Goal: Information Seeking & Learning: Learn about a topic

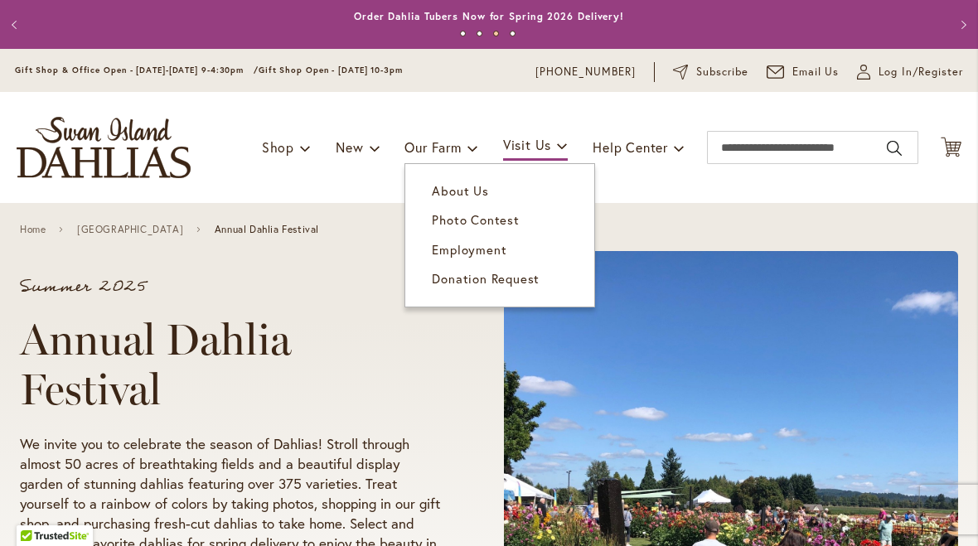
click at [506, 280] on span "Donation Request" at bounding box center [486, 278] width 108 height 17
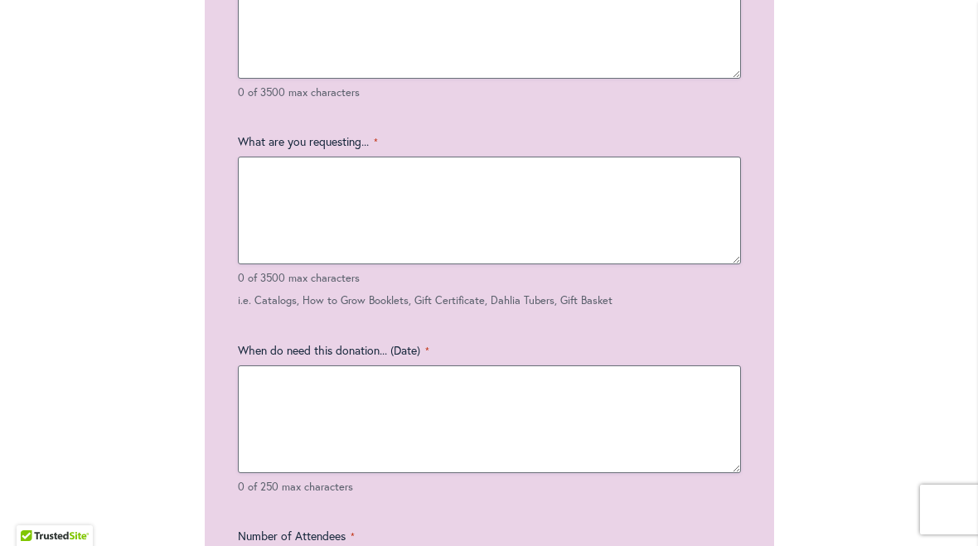
scroll to position [1968, 0]
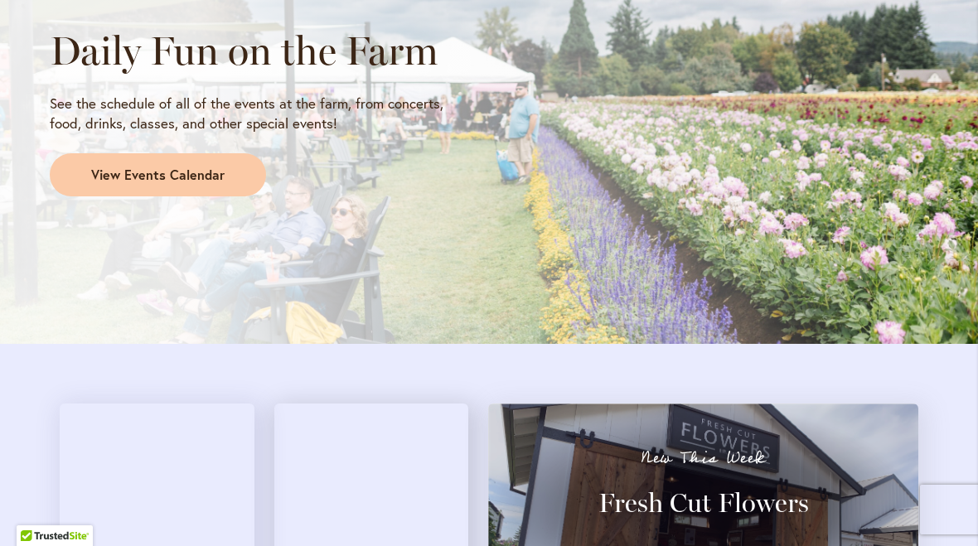
scroll to position [1500, 0]
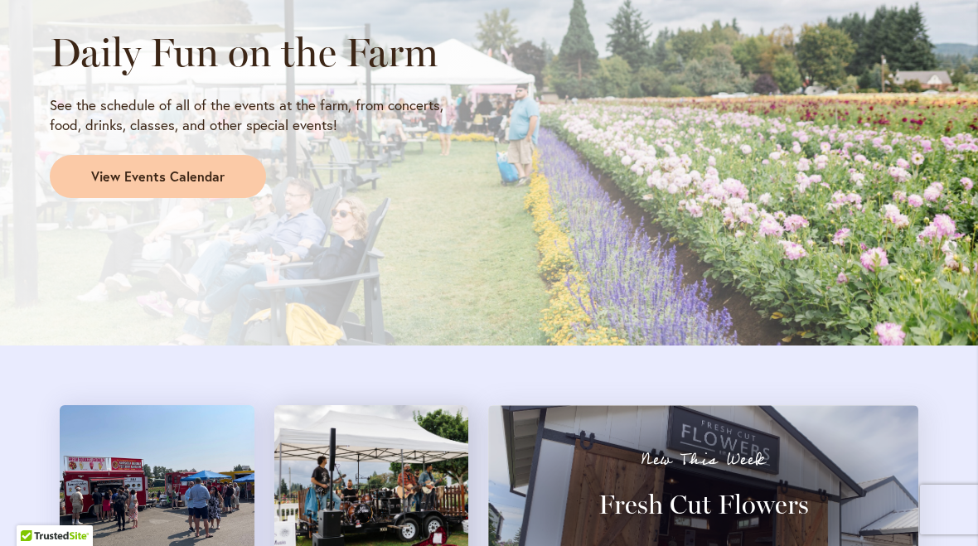
click at [99, 168] on span "View Events Calendar" at bounding box center [157, 176] width 133 height 19
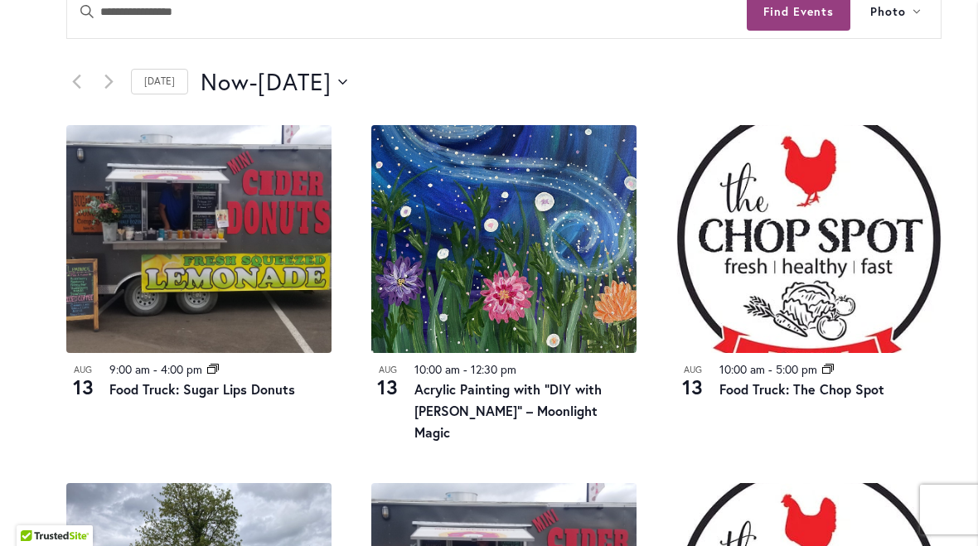
scroll to position [778, 0]
click at [347, 80] on button "Now Now - 8/15/2025 August 15" at bounding box center [274, 81] width 147 height 33
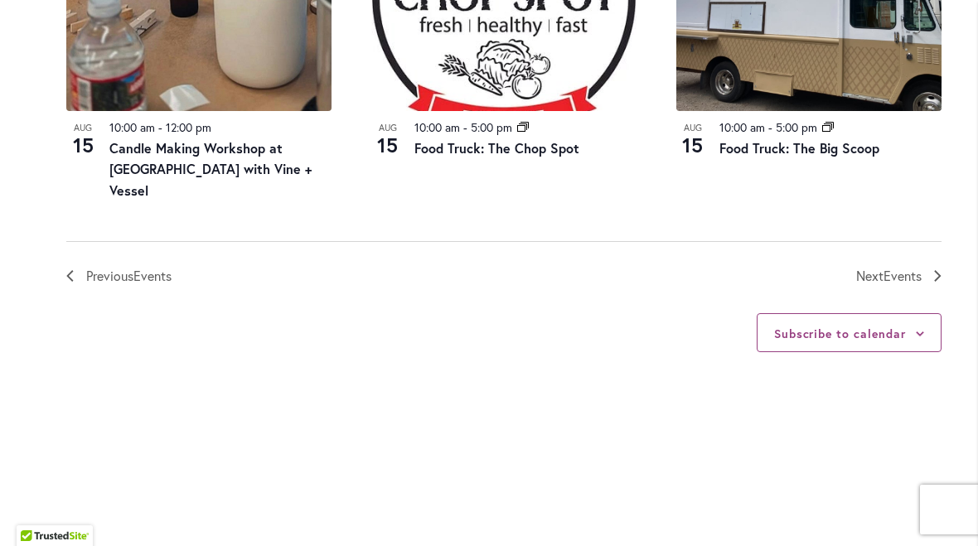
scroll to position [2066, 0]
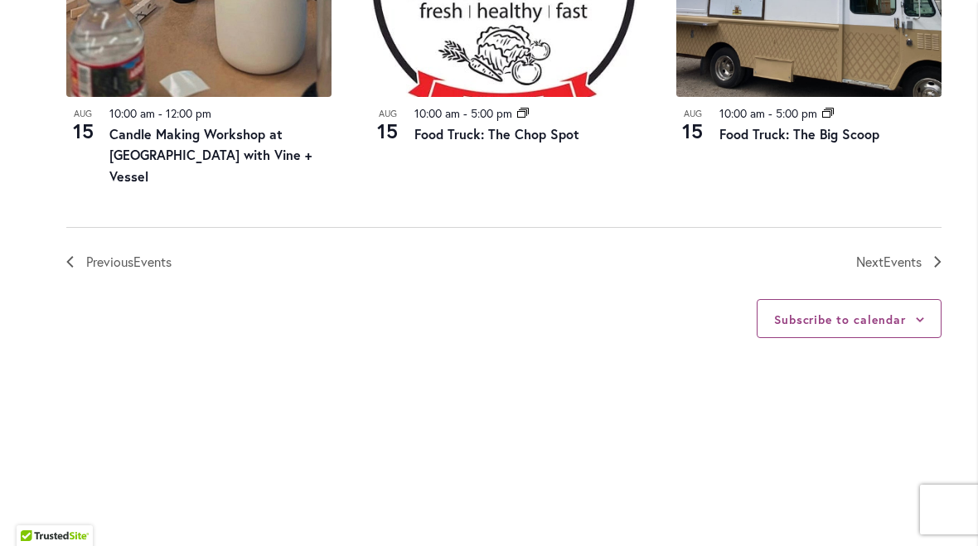
click at [874, 251] on span "Next Events" at bounding box center [888, 262] width 65 height 22
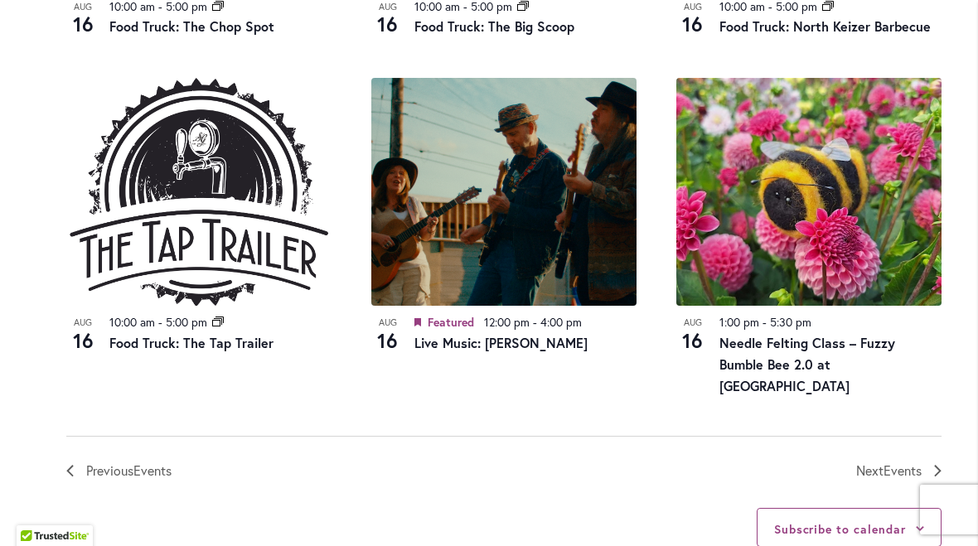
scroll to position [1809, 0]
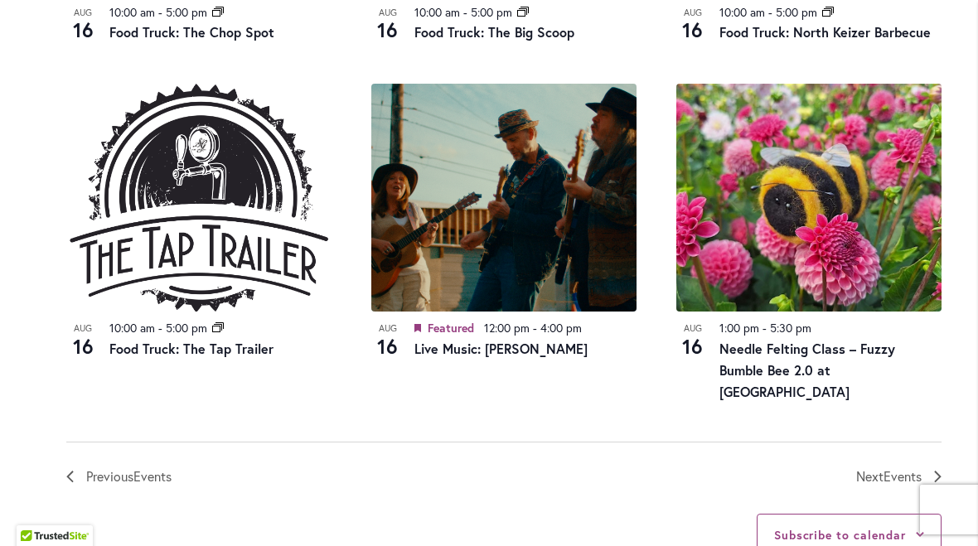
click at [881, 466] on span "Next Events" at bounding box center [888, 477] width 65 height 22
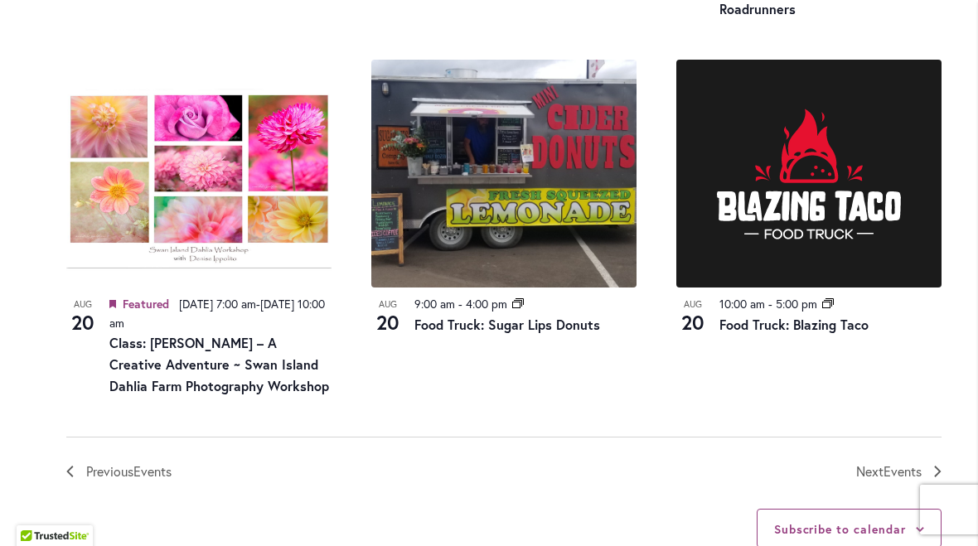
scroll to position [1832, 0]
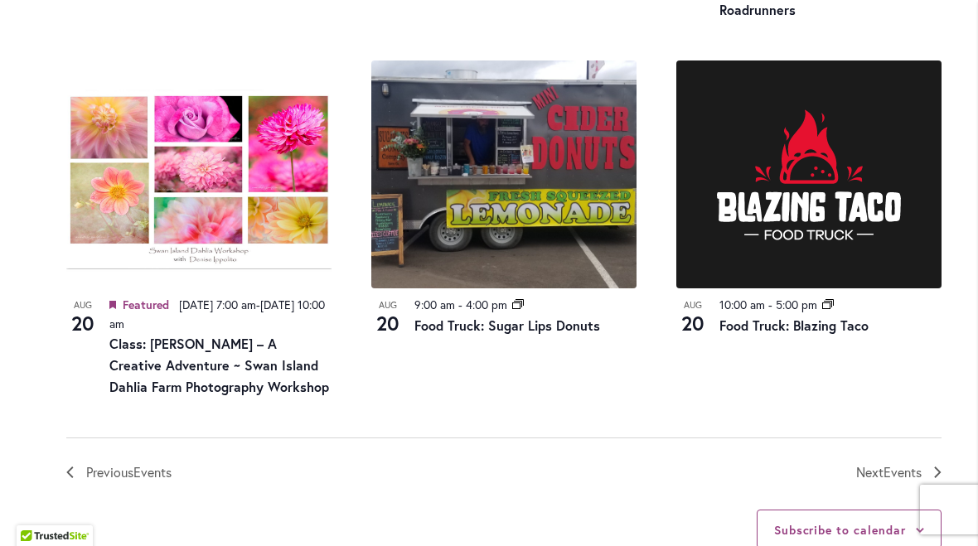
click at [70, 470] on link "Previous Events" at bounding box center [118, 472] width 105 height 22
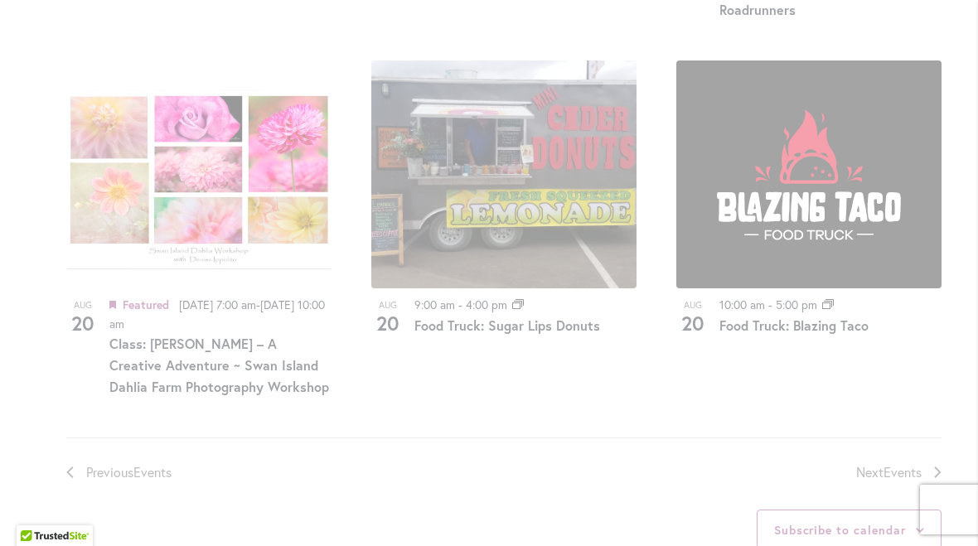
scroll to position [756, 0]
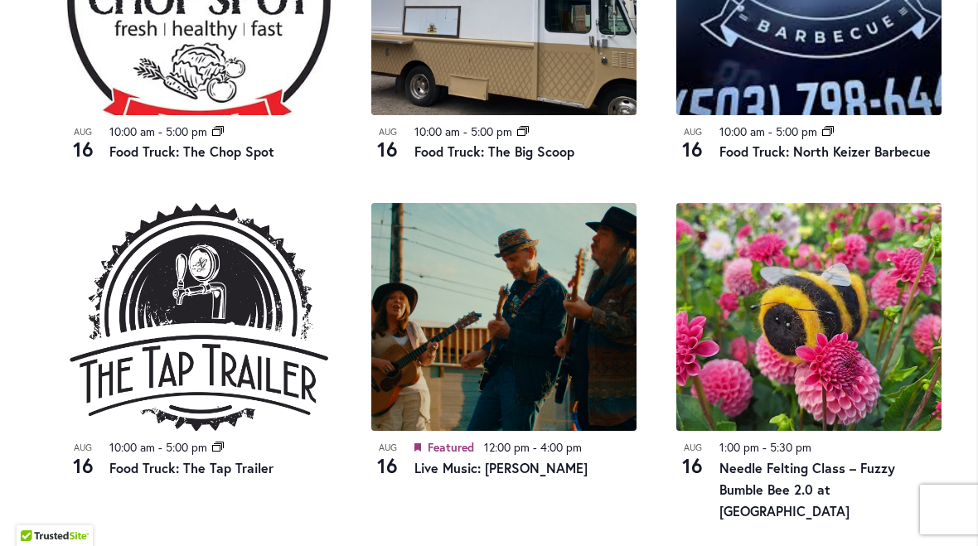
scroll to position [1689, 0]
